Goal: Information Seeking & Learning: Learn about a topic

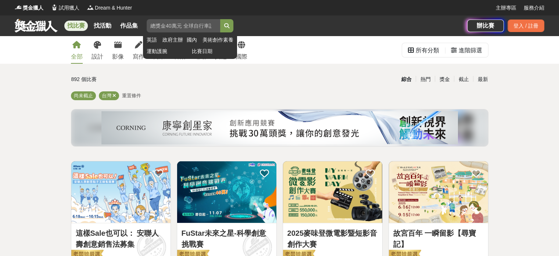
click at [220, 26] on input "search" at bounding box center [184, 25] width 74 height 13
click at [220, 19] on button "submit" at bounding box center [226, 25] width 13 height 13
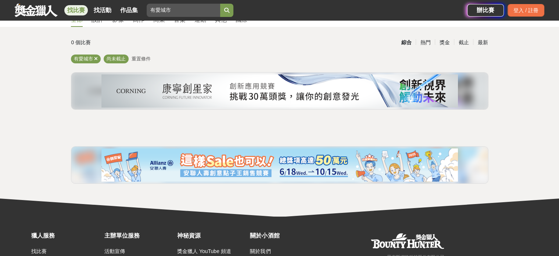
scroll to position [14, 0]
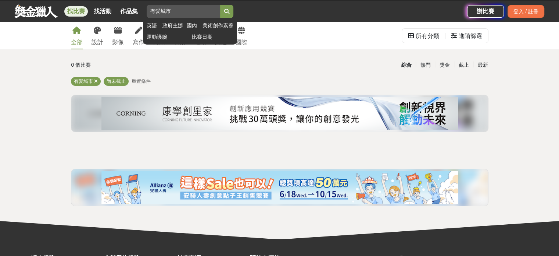
click at [229, 9] on icon "submit" at bounding box center [226, 11] width 5 height 5
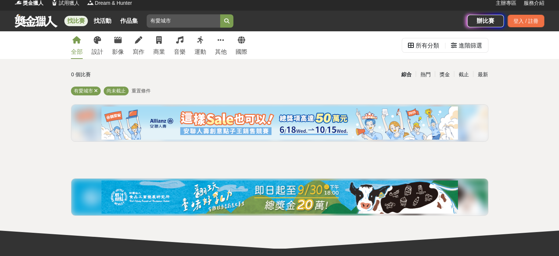
scroll to position [0, 0]
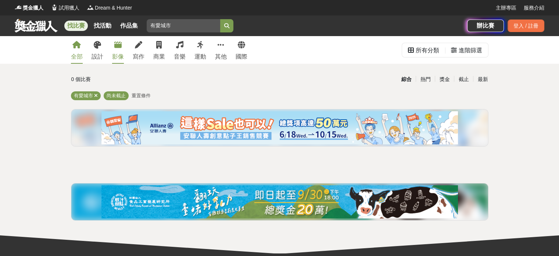
click at [124, 57] on div "影像" at bounding box center [118, 56] width 12 height 9
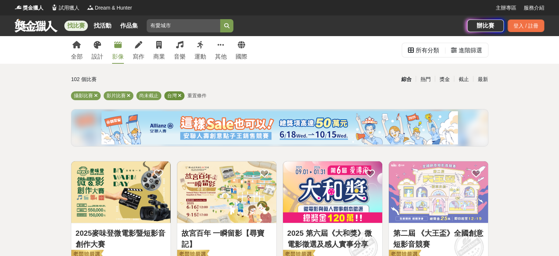
click at [182, 97] on icon at bounding box center [180, 95] width 4 height 5
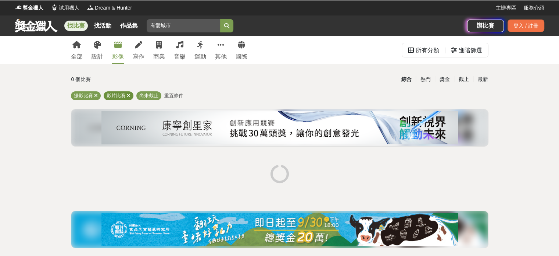
click at [133, 98] on div "影片比賽" at bounding box center [119, 95] width 30 height 9
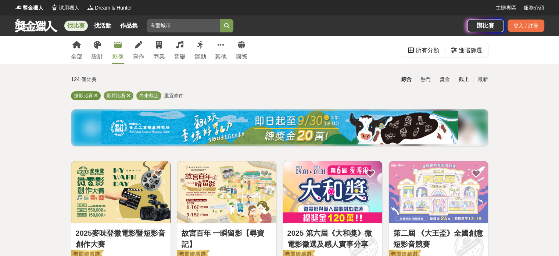
click at [98, 98] on icon at bounding box center [96, 95] width 4 height 5
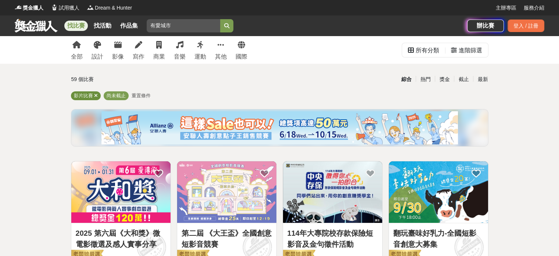
click at [98, 98] on icon at bounding box center [96, 95] width 4 height 5
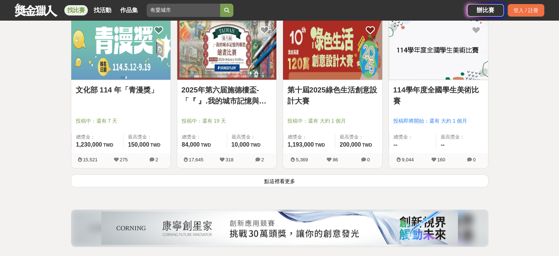
scroll to position [993, 0]
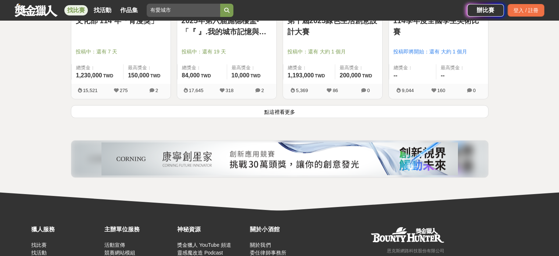
click at [309, 118] on button "點這裡看更多" at bounding box center [280, 111] width 418 height 13
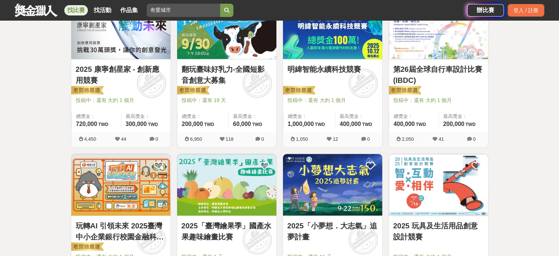
scroll to position [294, 0]
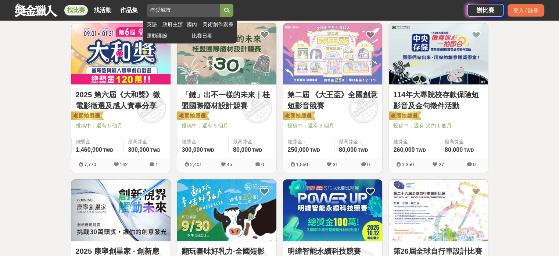
click at [181, 7] on input "有愛城市" at bounding box center [184, 10] width 74 height 13
click at [177, 7] on input "有愛城市" at bounding box center [184, 10] width 74 height 13
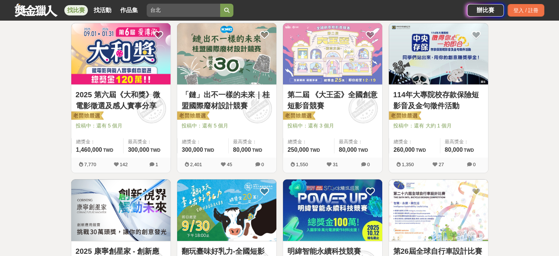
click at [220, 4] on button "submit" at bounding box center [226, 10] width 13 height 13
click at [288, 3] on div "找比賽 找活動 作品集 台北 英語 政府主辦 國內 美術創作素養 運動護腕 比賽日期" at bounding box center [241, 10] width 453 height 21
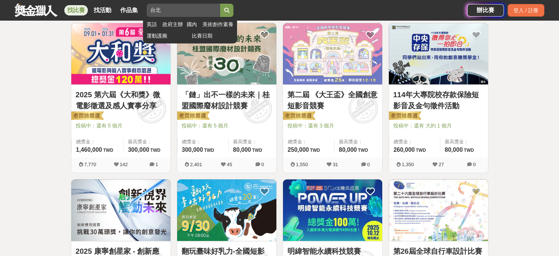
click at [229, 8] on icon "submit" at bounding box center [226, 10] width 5 height 5
click at [229, 12] on icon "submit" at bounding box center [226, 10] width 5 height 5
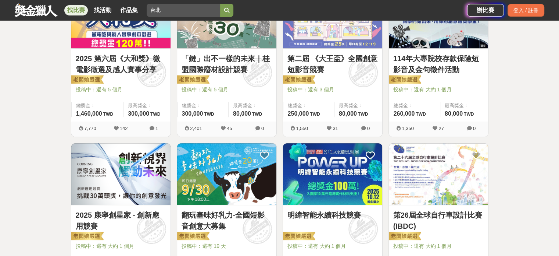
scroll to position [257, 0]
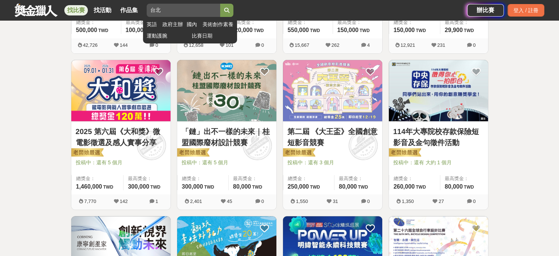
click at [216, 12] on input "台北" at bounding box center [184, 10] width 74 height 13
type input "台北 有愛城市"
click at [229, 11] on icon "submit" at bounding box center [226, 10] width 5 height 5
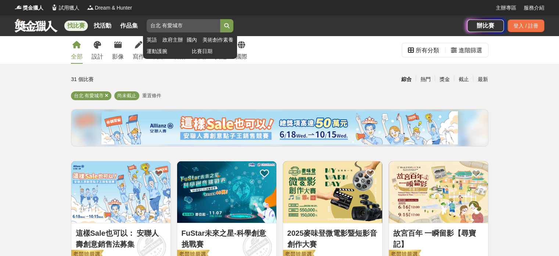
click at [220, 31] on input "台北 有愛城市" at bounding box center [184, 25] width 74 height 13
click at [220, 19] on button "submit" at bounding box center [226, 25] width 13 height 13
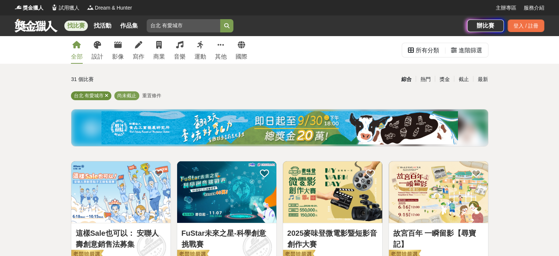
click at [104, 97] on span "台北 有愛城市" at bounding box center [89, 96] width 30 height 6
click at [108, 97] on icon at bounding box center [107, 95] width 4 height 5
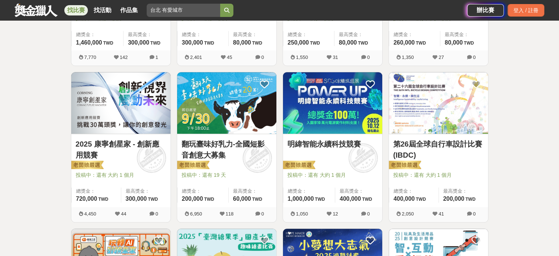
scroll to position [441, 0]
